Goal: Task Accomplishment & Management: Complete application form

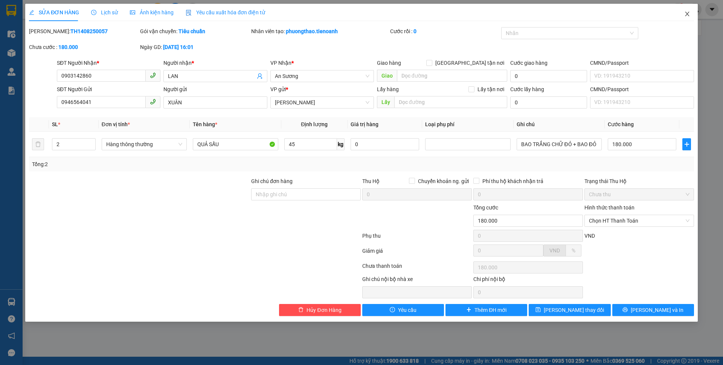
drag, startPoint x: 687, startPoint y: 14, endPoint x: 640, endPoint y: 20, distance: 47.9
click at [687, 14] on icon "close" at bounding box center [687, 14] width 6 height 6
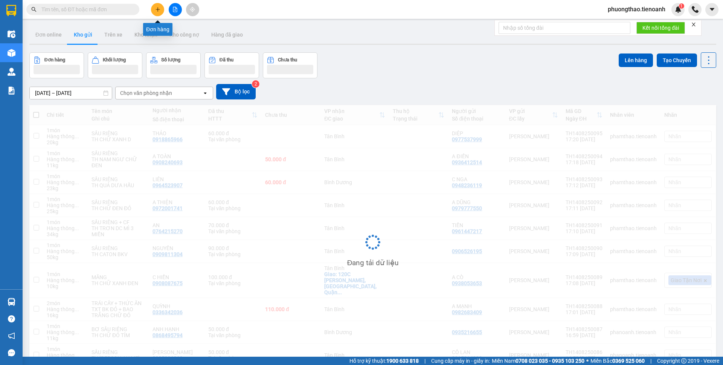
click at [151, 11] on button at bounding box center [157, 9] width 13 height 13
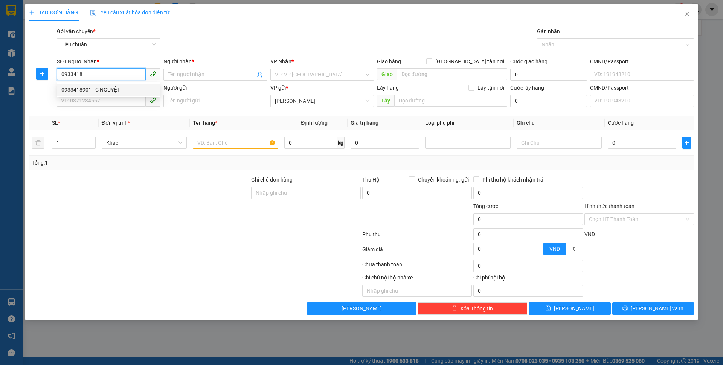
click at [99, 90] on div "0933418901 - C NGUYỆT" at bounding box center [108, 89] width 95 height 8
type input "0933418901"
type input "C NGUYỆT"
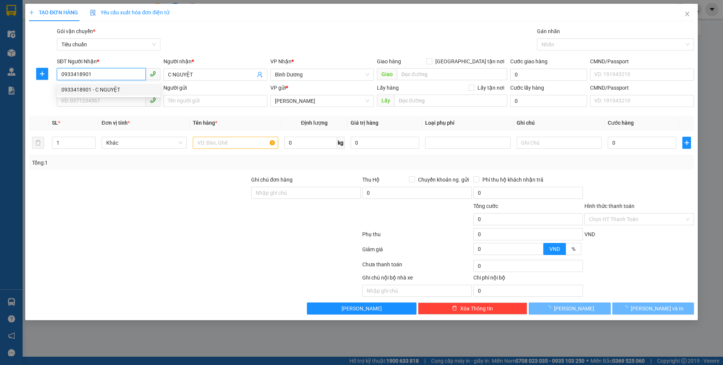
type input "70.000"
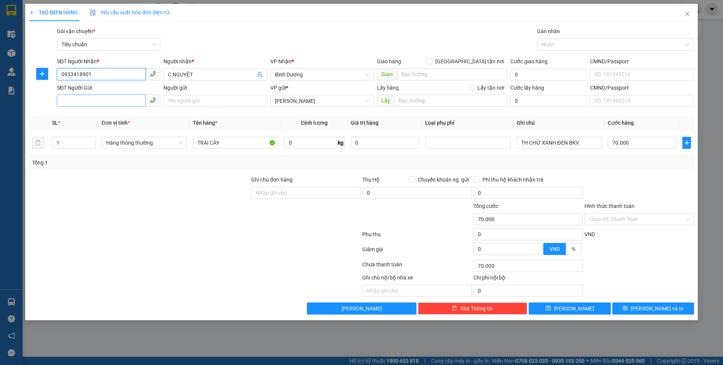
type input "0933418901"
click at [113, 97] on input "SĐT Người Gửi" at bounding box center [101, 101] width 89 height 12
click at [121, 113] on div "0987522933 - [PERSON_NAME]" at bounding box center [108, 116] width 95 height 8
type input "0987522933"
type input "CHÚ HẢI"
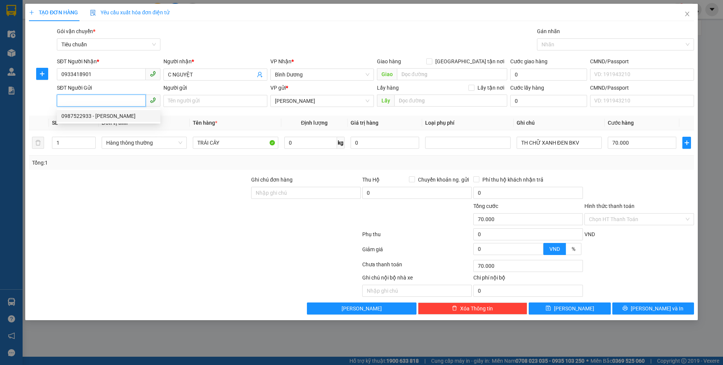
type input "240145262"
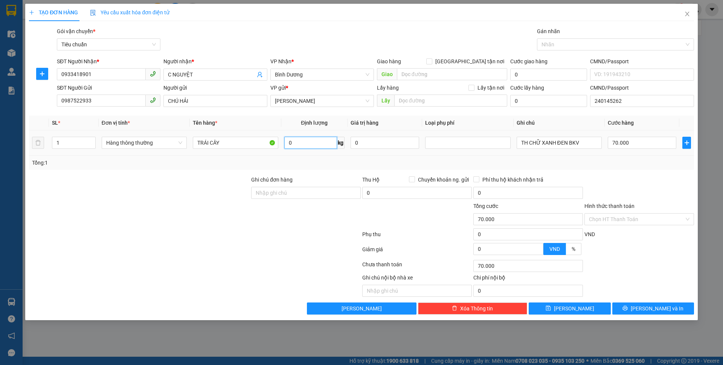
click at [317, 142] on input "0" at bounding box center [310, 143] width 53 height 12
type input "13"
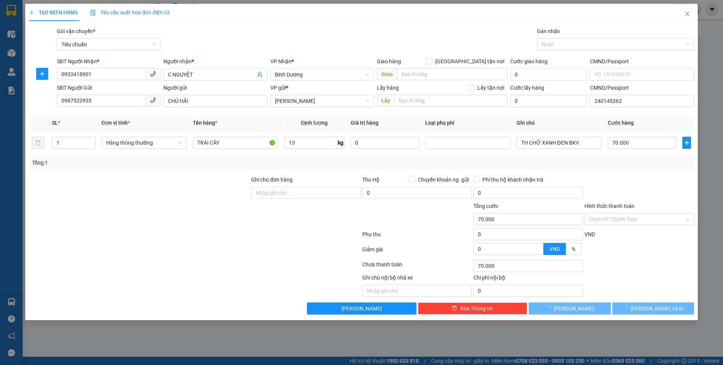
click at [219, 225] on div at bounding box center [139, 215] width 222 height 26
type input "50.000"
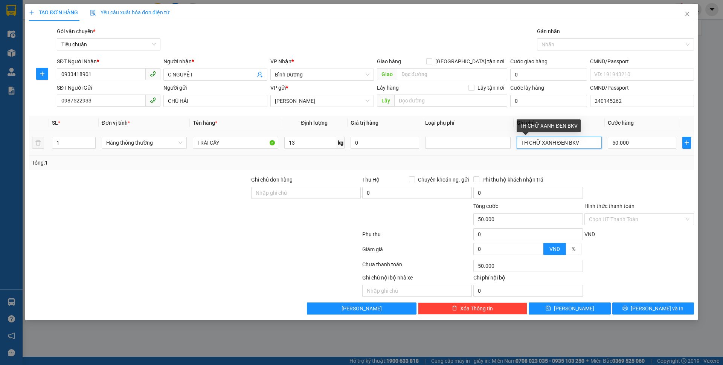
click at [526, 144] on input "TH CHỮ XANH ĐEN BKV" at bounding box center [559, 143] width 85 height 12
type input "TH TRẮNG CHỮ XANH ĐEN BKV"
click at [300, 147] on input "13" at bounding box center [310, 143] width 53 height 12
type input "18"
drag, startPoint x: 454, startPoint y: 158, endPoint x: 561, endPoint y: 143, distance: 107.6
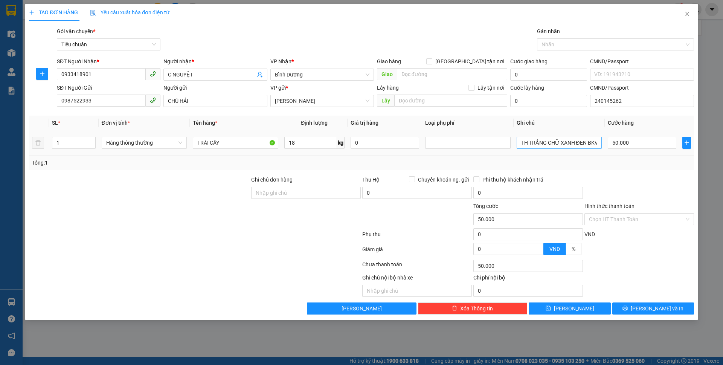
click at [455, 159] on div "Tổng: 1" at bounding box center [361, 163] width 659 height 8
type input "55.000"
drag, startPoint x: 573, startPoint y: 144, endPoint x: 581, endPoint y: 141, distance: 8.3
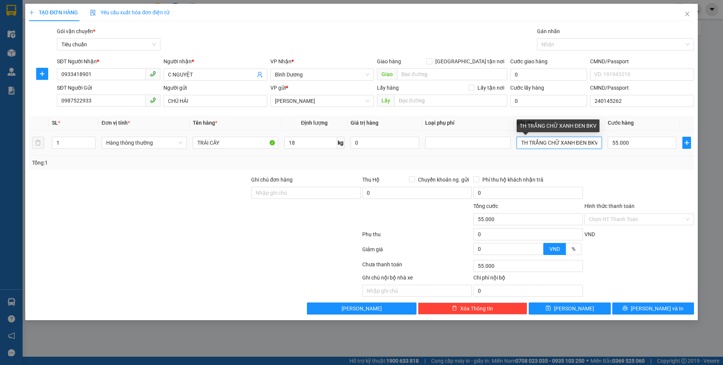
click at [582, 142] on input "TH TRẮNG CHỮ XANH ĐEN BKV" at bounding box center [559, 143] width 85 height 12
click at [615, 162] on div "Tổng: 1" at bounding box center [361, 163] width 659 height 8
click at [584, 141] on input "TH TRẮNG CHỮ XANHLÁN BKV" at bounding box center [559, 143] width 85 height 12
type input "TH TRẮNG CHỮ XANHLÁ BKV"
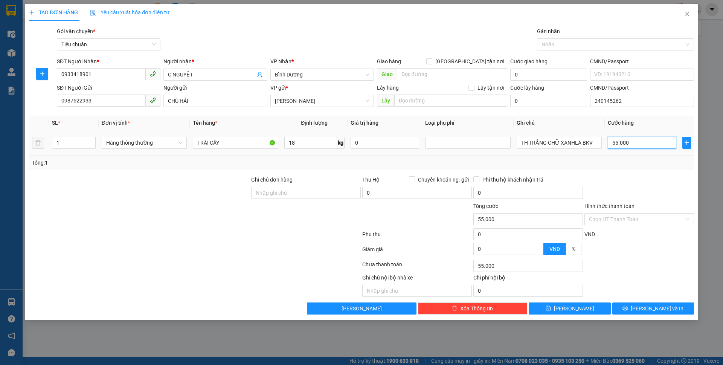
click at [635, 143] on input "55.000" at bounding box center [642, 143] width 69 height 12
type input "6"
type input "60"
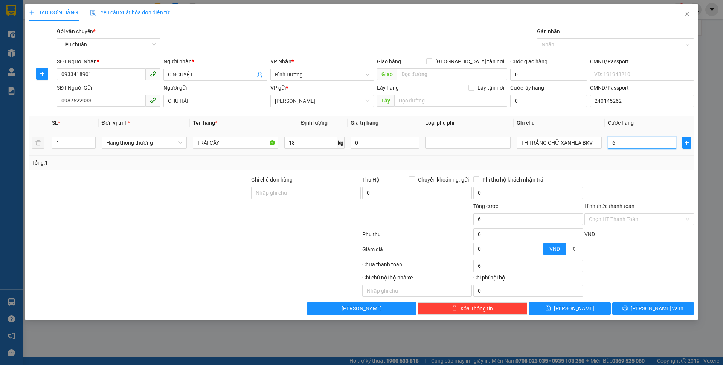
type input "60"
type input "60.000"
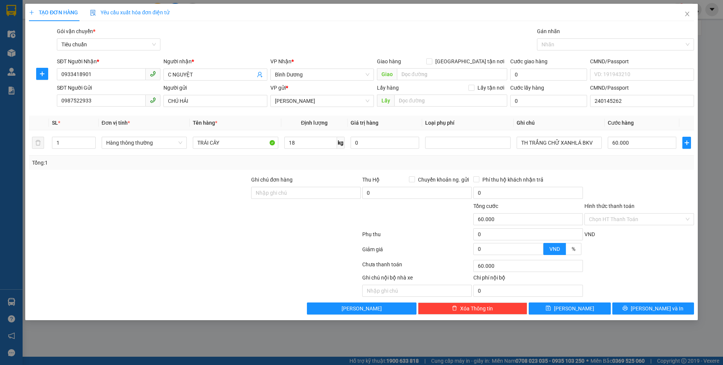
click at [636, 162] on div "Tổng: 1" at bounding box center [361, 163] width 659 height 8
click at [637, 223] on input "Hình thức thanh toán" at bounding box center [636, 219] width 95 height 11
drag, startPoint x: 632, startPoint y: 234, endPoint x: 632, endPoint y: 255, distance: 21.1
click at [632, 234] on div "Tại văn phòng" at bounding box center [639, 234] width 101 height 8
type input "0"
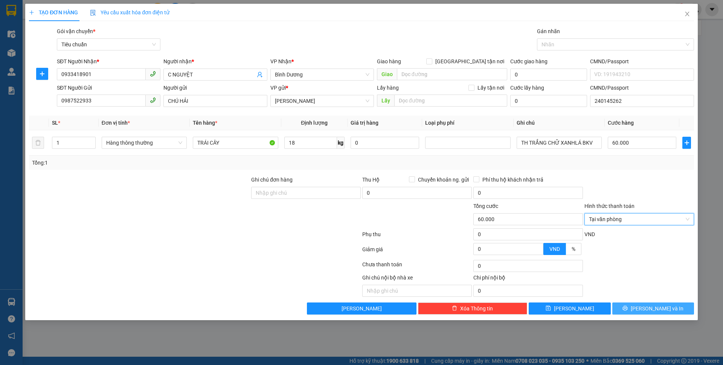
click at [635, 307] on button "[PERSON_NAME] và In" at bounding box center [653, 308] width 82 height 12
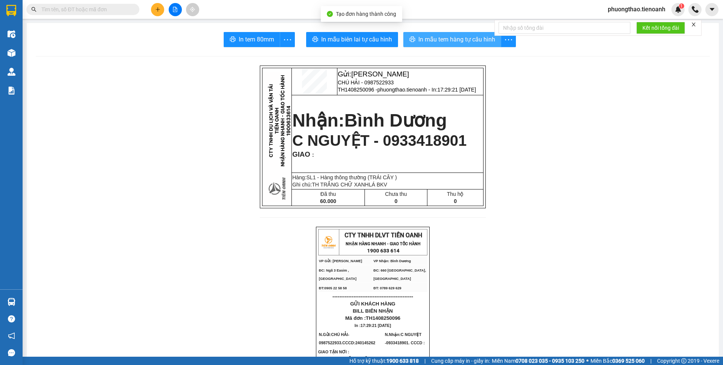
click at [437, 41] on span "In mẫu tem hàng tự cấu hình" at bounding box center [456, 39] width 77 height 9
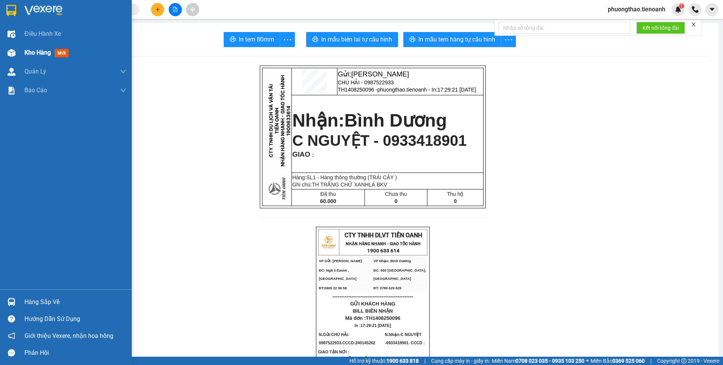
click at [5, 46] on div at bounding box center [11, 52] width 13 height 13
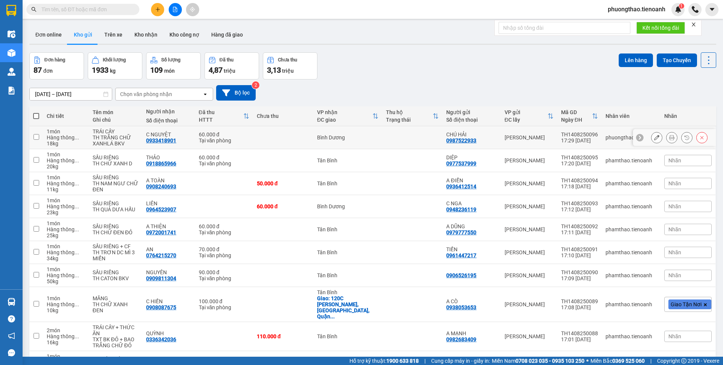
click at [651, 139] on button at bounding box center [656, 137] width 11 height 13
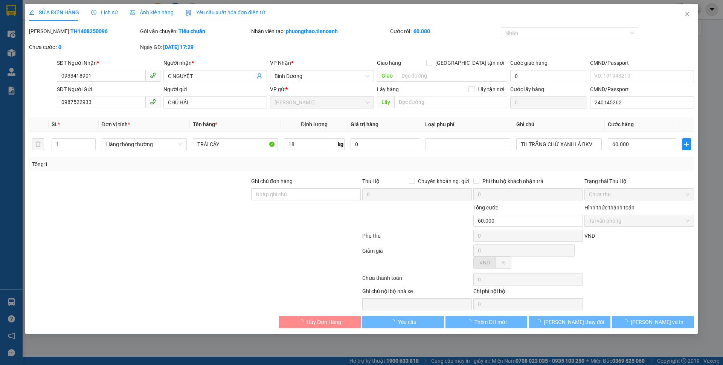
type input "0933418901"
type input "C NGUYỆT"
type input "0987522933"
type input "CHÚ HẢI"
type input "240145262"
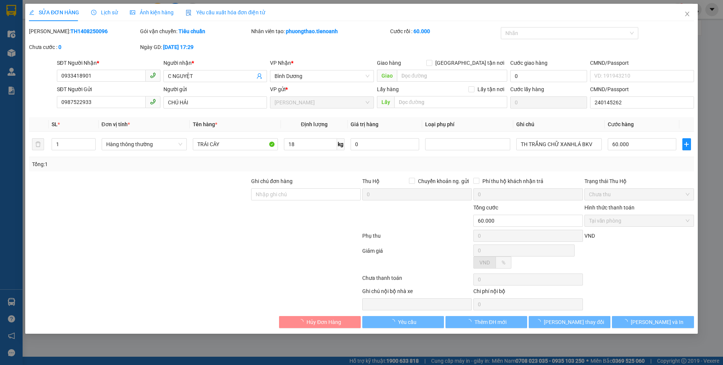
type input "60.000"
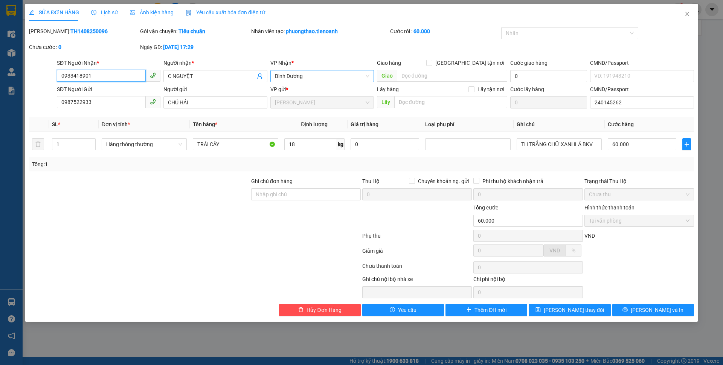
click at [318, 81] on span "Bình Dương" at bounding box center [322, 75] width 95 height 11
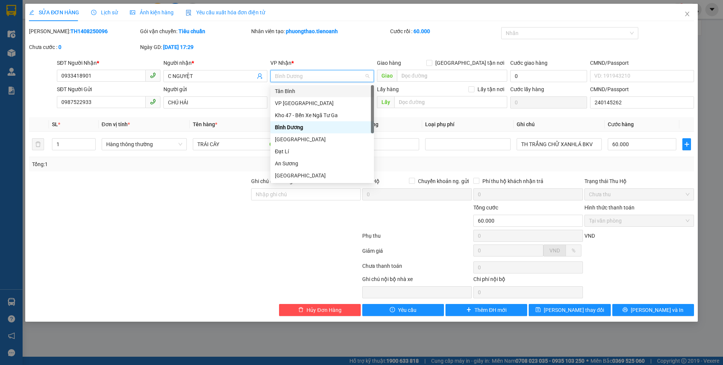
click at [295, 87] on div "Tân Bình" at bounding box center [322, 91] width 95 height 8
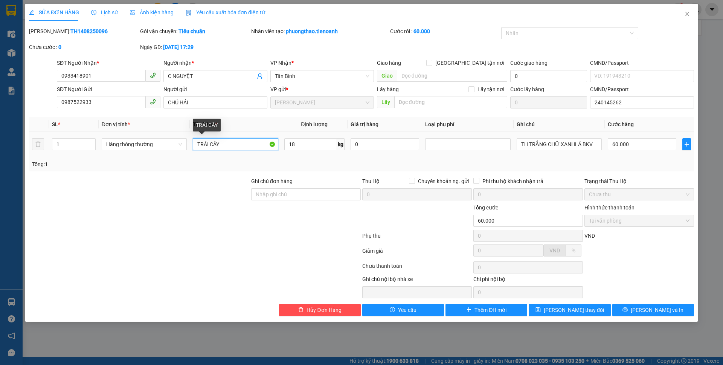
drag, startPoint x: 227, startPoint y: 139, endPoint x: 197, endPoint y: 145, distance: 30.6
click at [197, 145] on input "TRÁI CÂY" at bounding box center [235, 144] width 85 height 12
click at [563, 309] on span "[PERSON_NAME] thay đổi" at bounding box center [574, 310] width 60 height 8
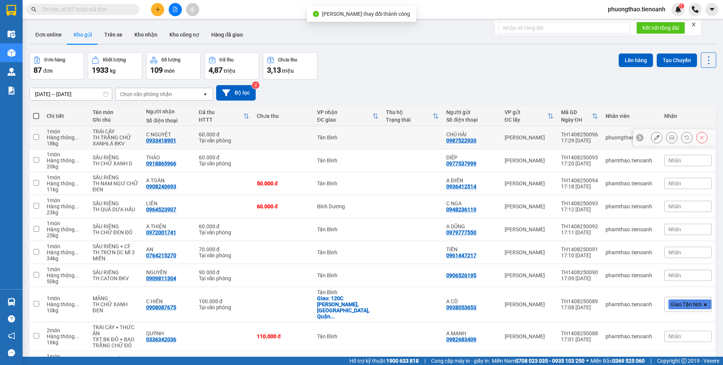
click at [670, 141] on div at bounding box center [671, 137] width 11 height 11
click at [669, 136] on icon at bounding box center [671, 137] width 5 height 5
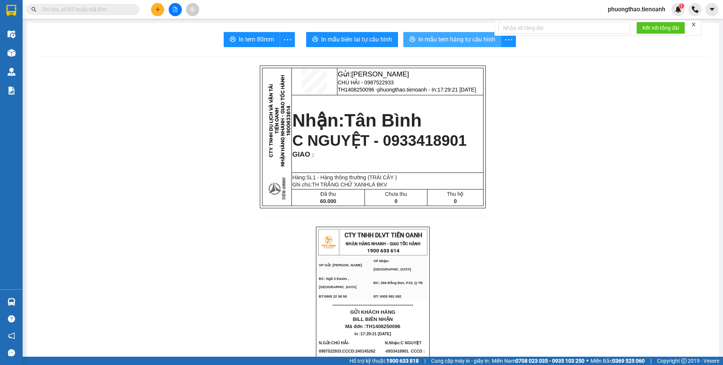
click at [435, 44] on span "In mẫu tem hàng tự cấu hình" at bounding box center [456, 39] width 77 height 9
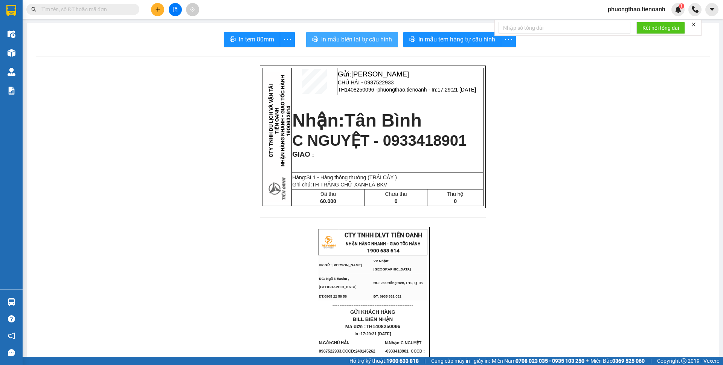
drag, startPoint x: 372, startPoint y: 40, endPoint x: 381, endPoint y: 49, distance: 12.3
click at [372, 40] on span "In mẫu biên lai tự cấu hình" at bounding box center [356, 39] width 71 height 9
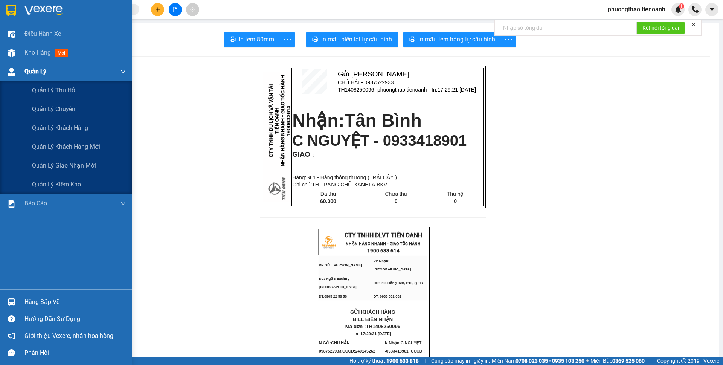
click at [29, 65] on div "Quản Lý" at bounding box center [75, 71] width 102 height 19
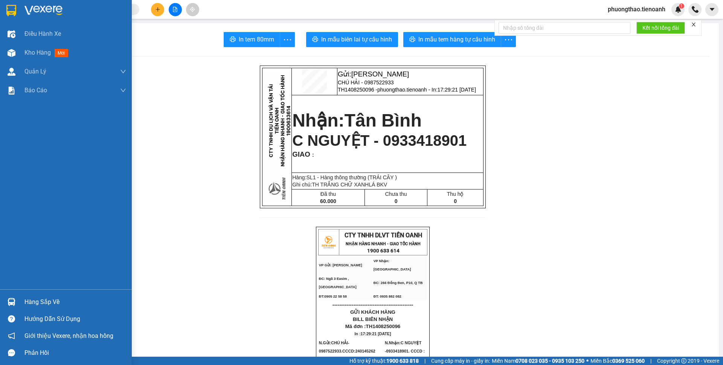
drag, startPoint x: 27, startPoint y: 61, endPoint x: 48, endPoint y: 355, distance: 294.1
click at [26, 61] on div "Kho hàng mới" at bounding box center [75, 52] width 102 height 19
click at [17, 52] on div at bounding box center [11, 52] width 13 height 13
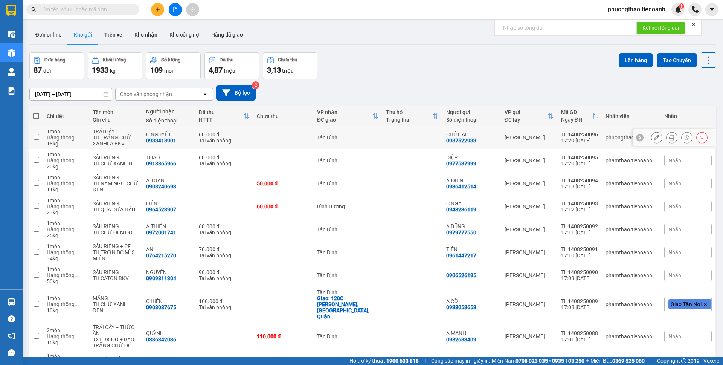
click at [654, 139] on icon at bounding box center [656, 137] width 5 height 5
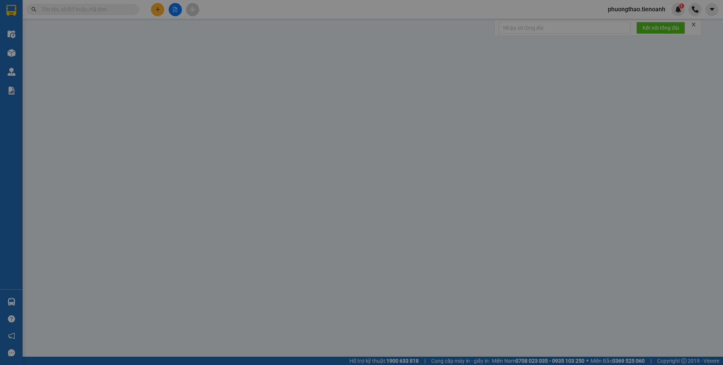
type input "0933418901"
type input "C NGUYỆT"
type input "0987522933"
type input "CHÚ HẢI"
type input "240145262"
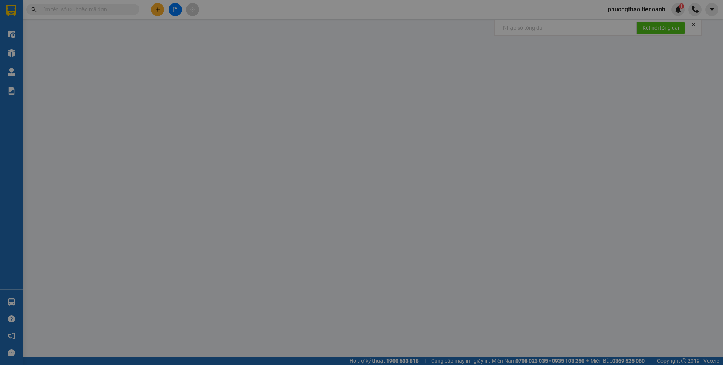
type input "60.000"
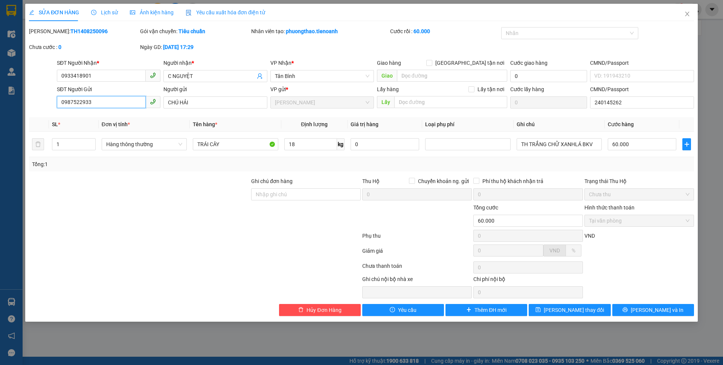
drag, startPoint x: 116, startPoint y: 107, endPoint x: 46, endPoint y: 107, distance: 70.4
click at [46, 107] on div "SĐT Người Gửi 0987522933 0987522933 Người gửi CHÚ HẢI VP gửi * [PERSON_NAME] Lấ…" at bounding box center [361, 98] width 666 height 26
drag, startPoint x: 688, startPoint y: 15, endPoint x: 182, endPoint y: 17, distance: 505.3
click at [688, 15] on icon "close" at bounding box center [687, 14] width 4 height 5
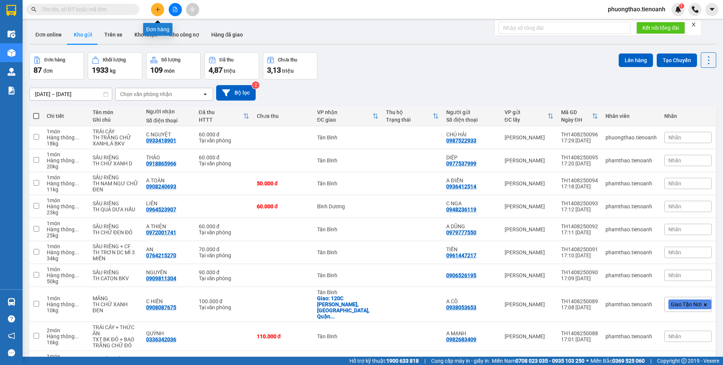
click at [159, 11] on icon "plus" at bounding box center [157, 9] width 5 height 5
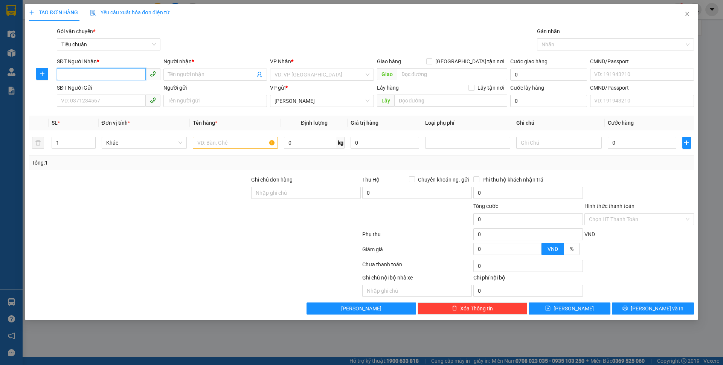
paste input "0987522933"
type input "0987522933"
drag, startPoint x: 100, startPoint y: 75, endPoint x: 46, endPoint y: 86, distance: 55.8
click at [46, 86] on form "SĐT Người Nhận * 0987522933 0987522933 Người nhận * Tên người nhận VP Nhận * VD…" at bounding box center [361, 83] width 665 height 53
click at [72, 104] on input "SĐT Người Gửi" at bounding box center [101, 101] width 89 height 12
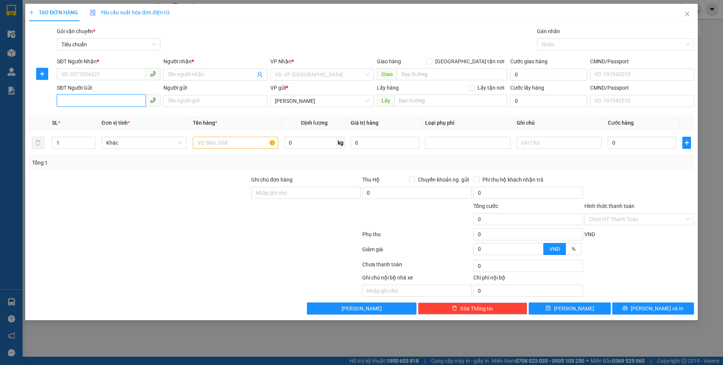
paste input "0987522933"
type input "0987522933"
click at [79, 117] on div "0987522933 - [PERSON_NAME]" at bounding box center [108, 116] width 95 height 8
type input "0933418901"
type input "C NGUYỆT"
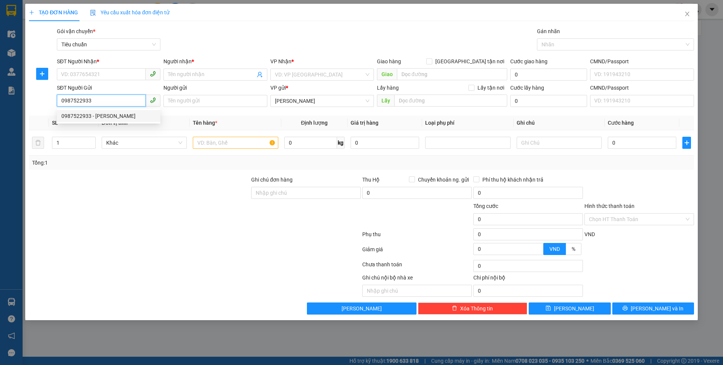
type input "CHÚ HẢI"
type input "240145262"
type input "60.000"
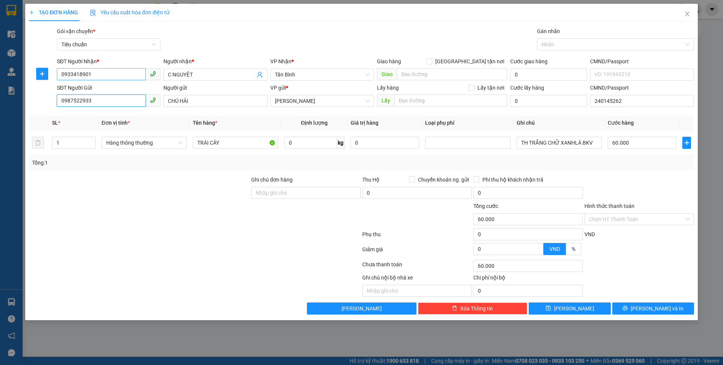
type input "0987522933"
drag, startPoint x: 111, startPoint y: 75, endPoint x: 47, endPoint y: 81, distance: 64.0
click at [47, 81] on div "SĐT Người Nhận * 0933418901 Người nhận * C NGUYỆT VP Nhận * Tân Bình Giao hàng …" at bounding box center [361, 70] width 666 height 26
click at [75, 100] on div "0907017181 - A DUY" at bounding box center [108, 102] width 95 height 8
type input "0907017181"
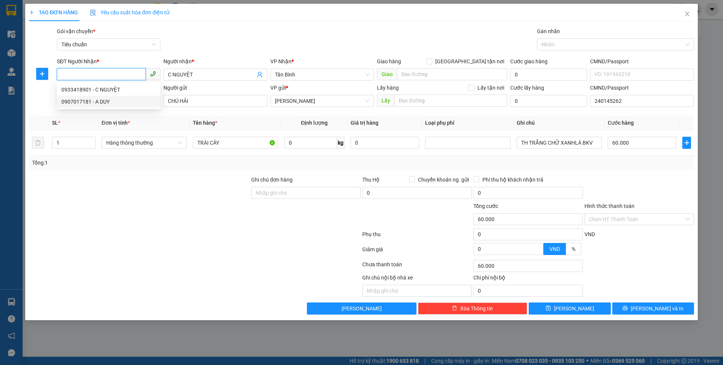
type input "A DUY"
type input "052076010833"
type input "0907017181"
type input "13"
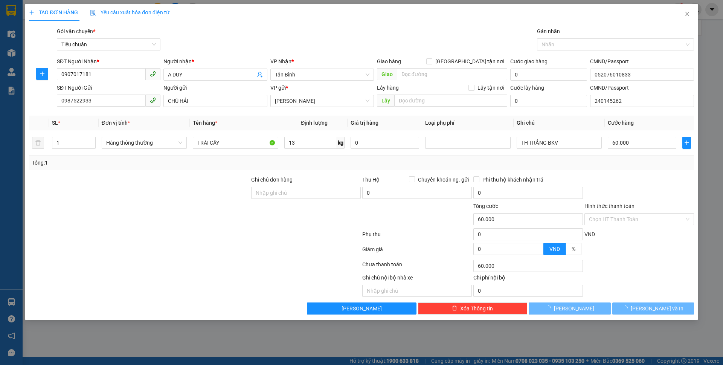
click at [253, 232] on div at bounding box center [194, 235] width 333 height 15
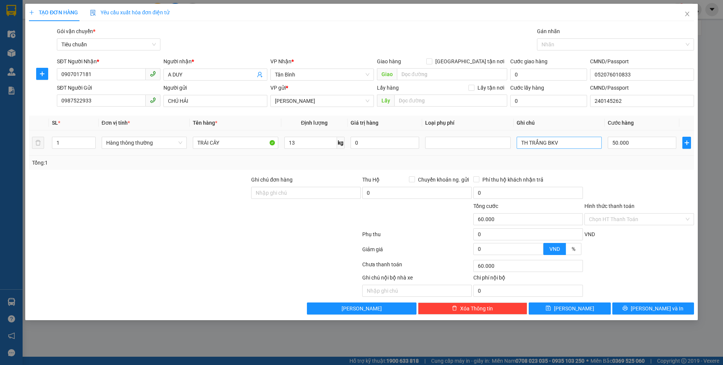
type input "50.000"
drag, startPoint x: 575, startPoint y: 139, endPoint x: 517, endPoint y: 149, distance: 58.5
click at [517, 149] on div "TH TRẮNG BKV" at bounding box center [559, 142] width 85 height 15
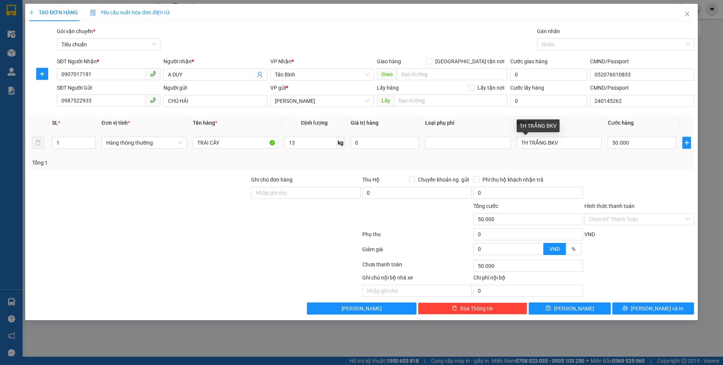
click at [580, 149] on div "TH TRẮNG BKV" at bounding box center [559, 142] width 85 height 15
click at [546, 142] on input "TH TRẮNG BKV" at bounding box center [559, 143] width 85 height 12
type input "TH TRẮNG CHỮ XANH LÁ BKV"
click at [615, 217] on input "Hình thức thanh toán" at bounding box center [636, 219] width 95 height 11
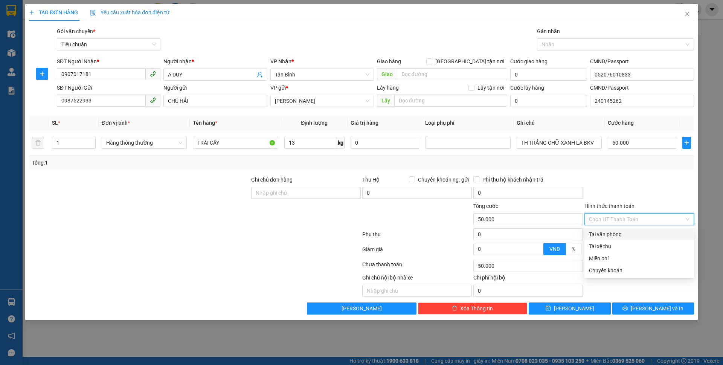
click at [613, 232] on div "Tại văn phòng" at bounding box center [639, 234] width 101 height 8
type input "0"
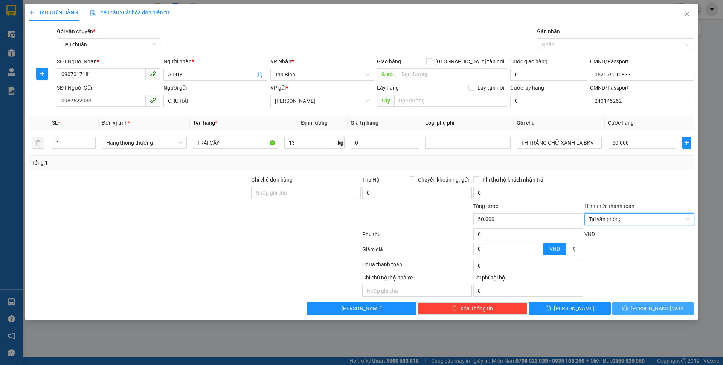
click at [635, 305] on button "[PERSON_NAME] và In" at bounding box center [653, 308] width 82 height 12
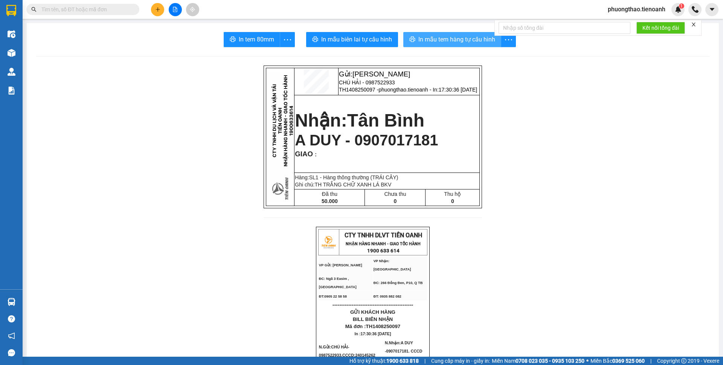
click at [468, 44] on span "In mẫu tem hàng tự cấu hình" at bounding box center [456, 39] width 77 height 9
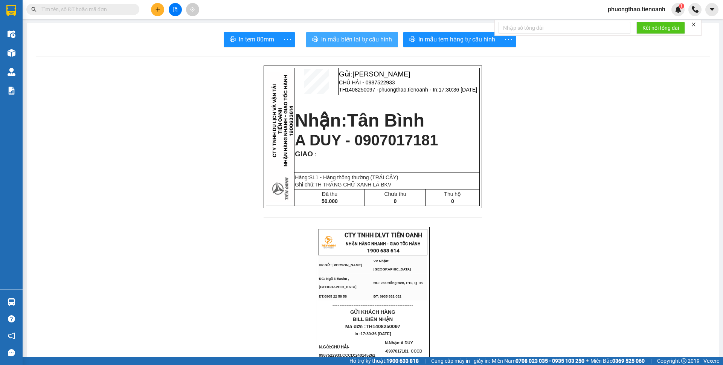
click at [355, 41] on span "In mẫu biên lai tự cấu hình" at bounding box center [356, 39] width 71 height 9
click at [156, 9] on icon "plus" at bounding box center [157, 9] width 5 height 5
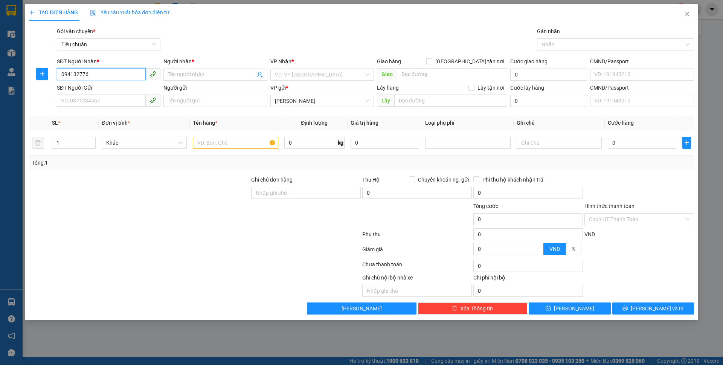
type input "0941327761"
click at [132, 88] on div "0941327761 - [PERSON_NAME]" at bounding box center [108, 89] width 95 height 8
type input "BẢO TRÂN"
type input "báo khách qa lấy hàng trc 23h"
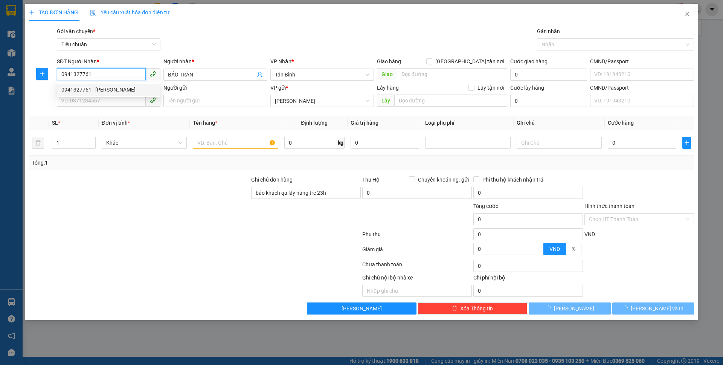
type input "70.000"
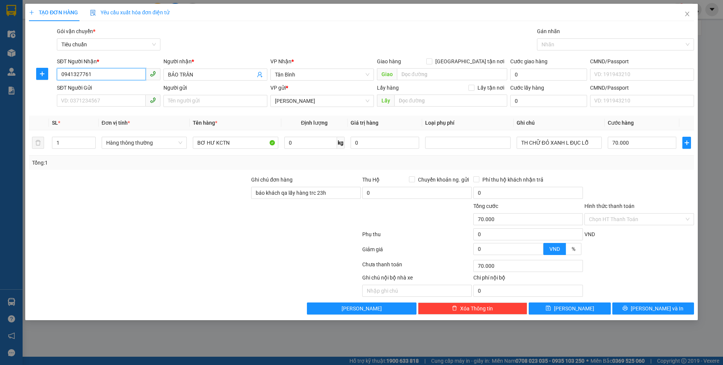
type input "0941327761"
click at [125, 94] on div "SĐT Người Gửi" at bounding box center [109, 89] width 104 height 11
click at [121, 98] on input "SĐT Người Gửi" at bounding box center [101, 101] width 89 height 12
click at [113, 116] on div "0914891672 - C YẾN" at bounding box center [108, 116] width 95 height 8
type input "0914891672"
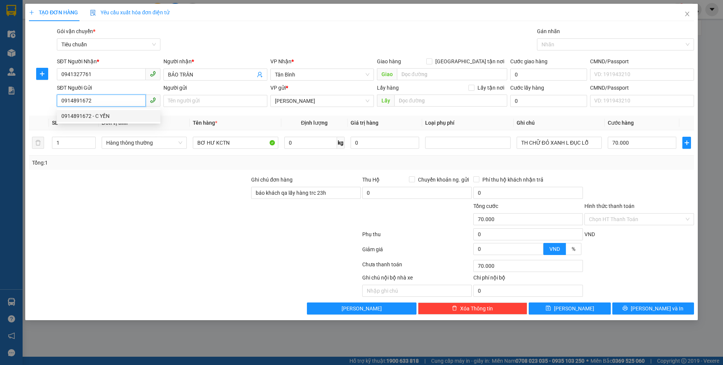
type input "C YẾN"
drag, startPoint x: 344, startPoint y: 197, endPoint x: 179, endPoint y: 202, distance: 164.6
click at [236, 217] on form "Ghi chú đơn hàng báo khách qa lấy hàng trc 23h Thu Hộ Chuyển khoản ng. gửi 0 Ph…" at bounding box center [361, 216] width 665 height 83
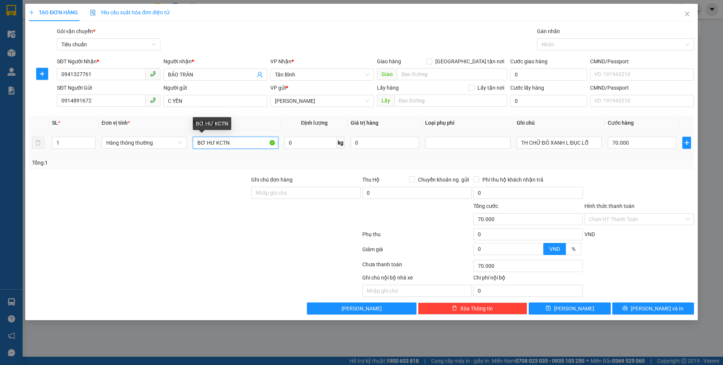
drag, startPoint x: 242, startPoint y: 139, endPoint x: 192, endPoint y: 144, distance: 50.7
click at [192, 147] on td "BƠ HƯ KCTN" at bounding box center [235, 142] width 91 height 25
type input "THỊT"
click at [201, 151] on td "THỊT" at bounding box center [235, 142] width 91 height 25
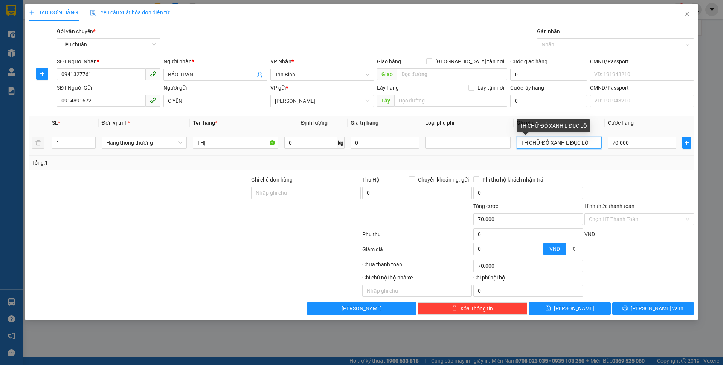
drag, startPoint x: 595, startPoint y: 139, endPoint x: 528, endPoint y: 142, distance: 67.1
click at [528, 142] on input "TH CHỮ ĐỎ XANH L ĐỤC LỖ" at bounding box center [559, 143] width 85 height 12
type input "TH TRẮNG CHỮ XANH LÁ"
click at [298, 138] on input "0" at bounding box center [310, 143] width 53 height 12
type input "15"
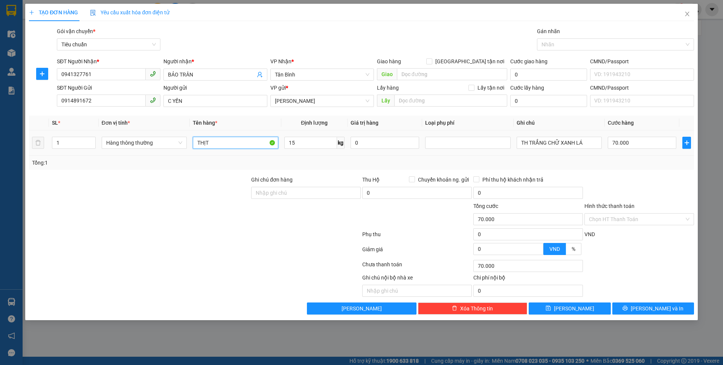
click at [247, 148] on input "THỊT" at bounding box center [235, 143] width 85 height 12
type input "THỊT"
type input "50.000"
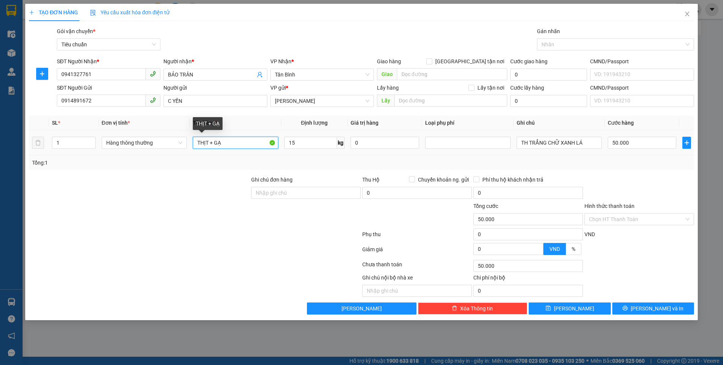
type input "THỊT + GẠO"
click at [658, 221] on input "Hình thức thanh toán" at bounding box center [636, 219] width 95 height 11
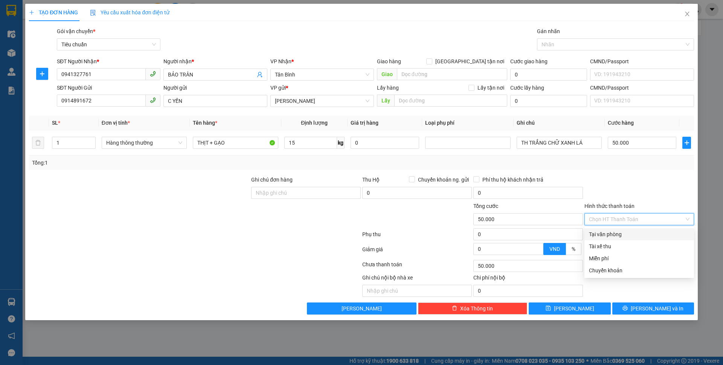
drag, startPoint x: 644, startPoint y: 233, endPoint x: 646, endPoint y: 245, distance: 12.6
click at [644, 233] on div "Tại văn phòng" at bounding box center [639, 234] width 101 height 8
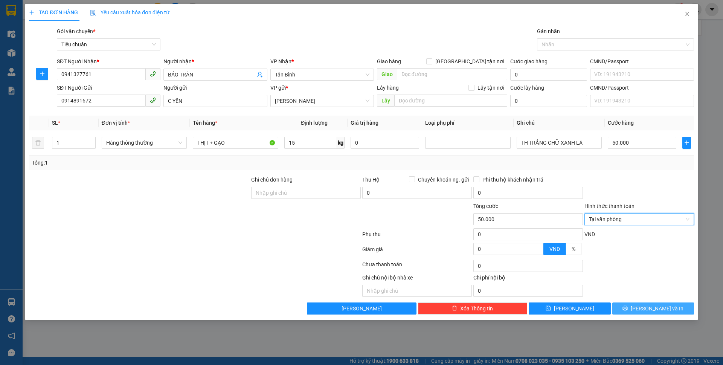
click at [658, 311] on span "[PERSON_NAME] và In" at bounding box center [657, 308] width 53 height 8
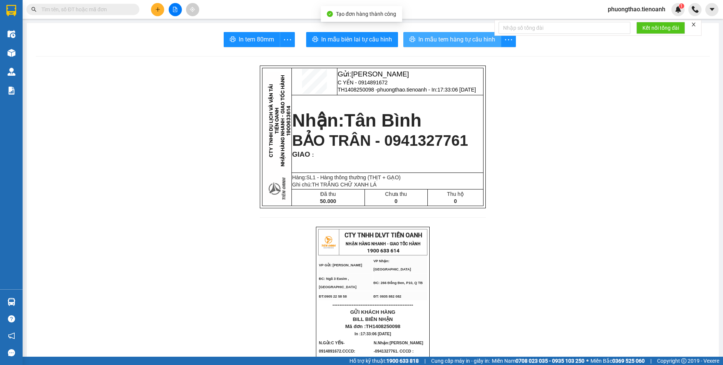
click at [422, 37] on span "In mẫu tem hàng tự cấu hình" at bounding box center [456, 39] width 77 height 9
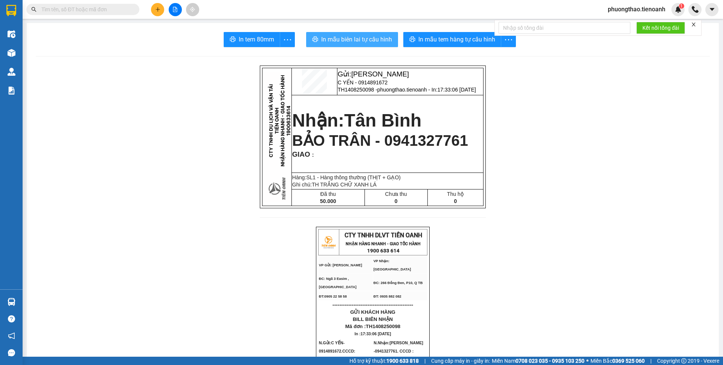
click at [376, 46] on button "In mẫu biên lai tự cấu hình" at bounding box center [352, 39] width 92 height 15
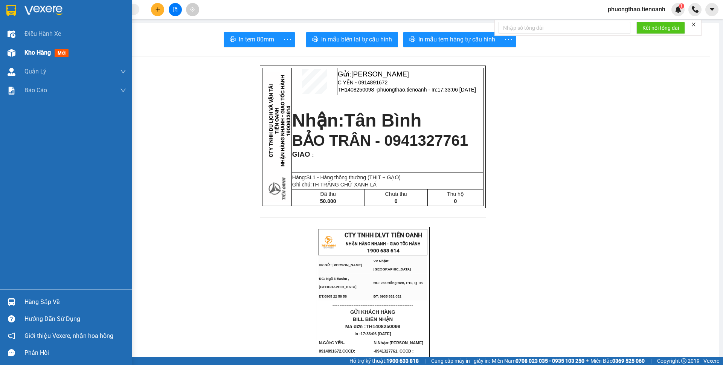
click at [44, 49] on span "Kho hàng" at bounding box center [37, 52] width 26 height 7
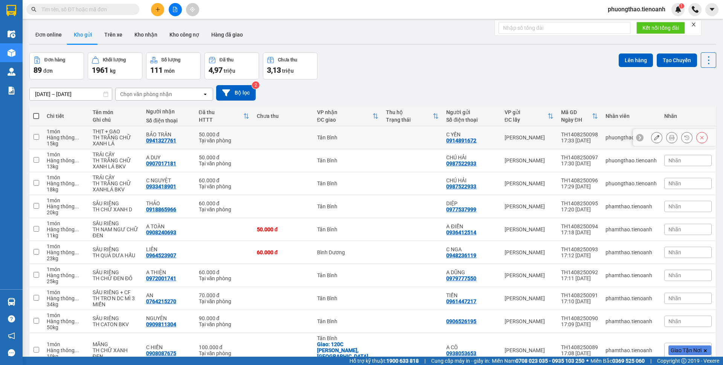
click at [654, 136] on icon at bounding box center [656, 137] width 5 height 5
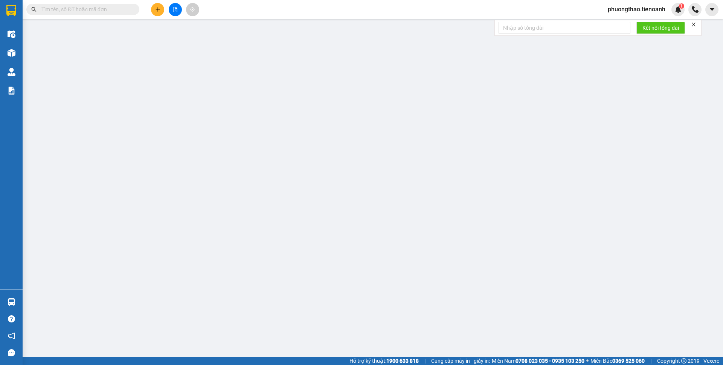
type input "0941327761"
type input "BẢO TRÂN"
type input "0914891672"
type input "C YẾN"
type input "50.000"
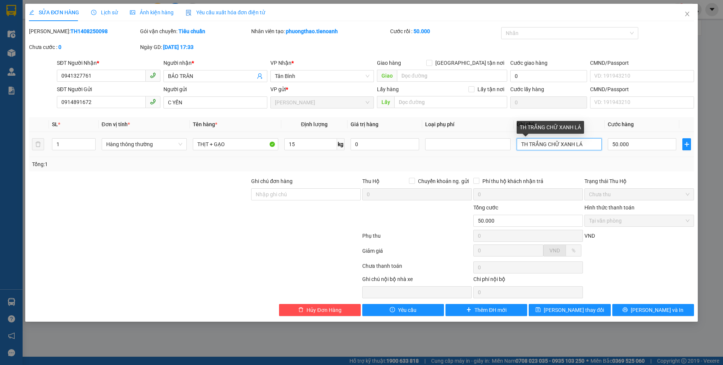
click at [586, 144] on input "TH TRẮNG CHỮ XANH LÁ" at bounding box center [559, 144] width 85 height 12
type input "TH TRẮNG CHỮ XANH LÁ BKV"
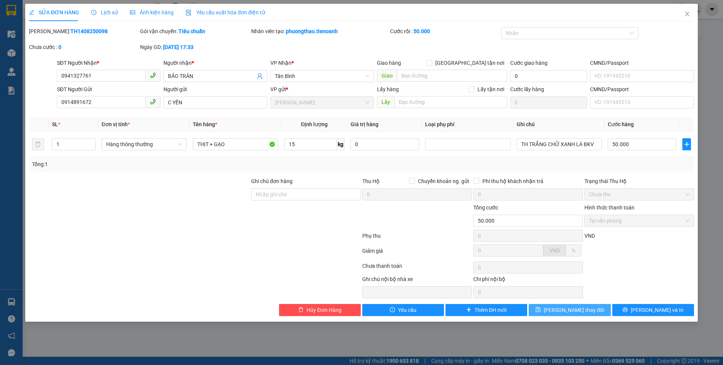
click at [581, 310] on span "[PERSON_NAME] thay đổi" at bounding box center [574, 310] width 60 height 8
